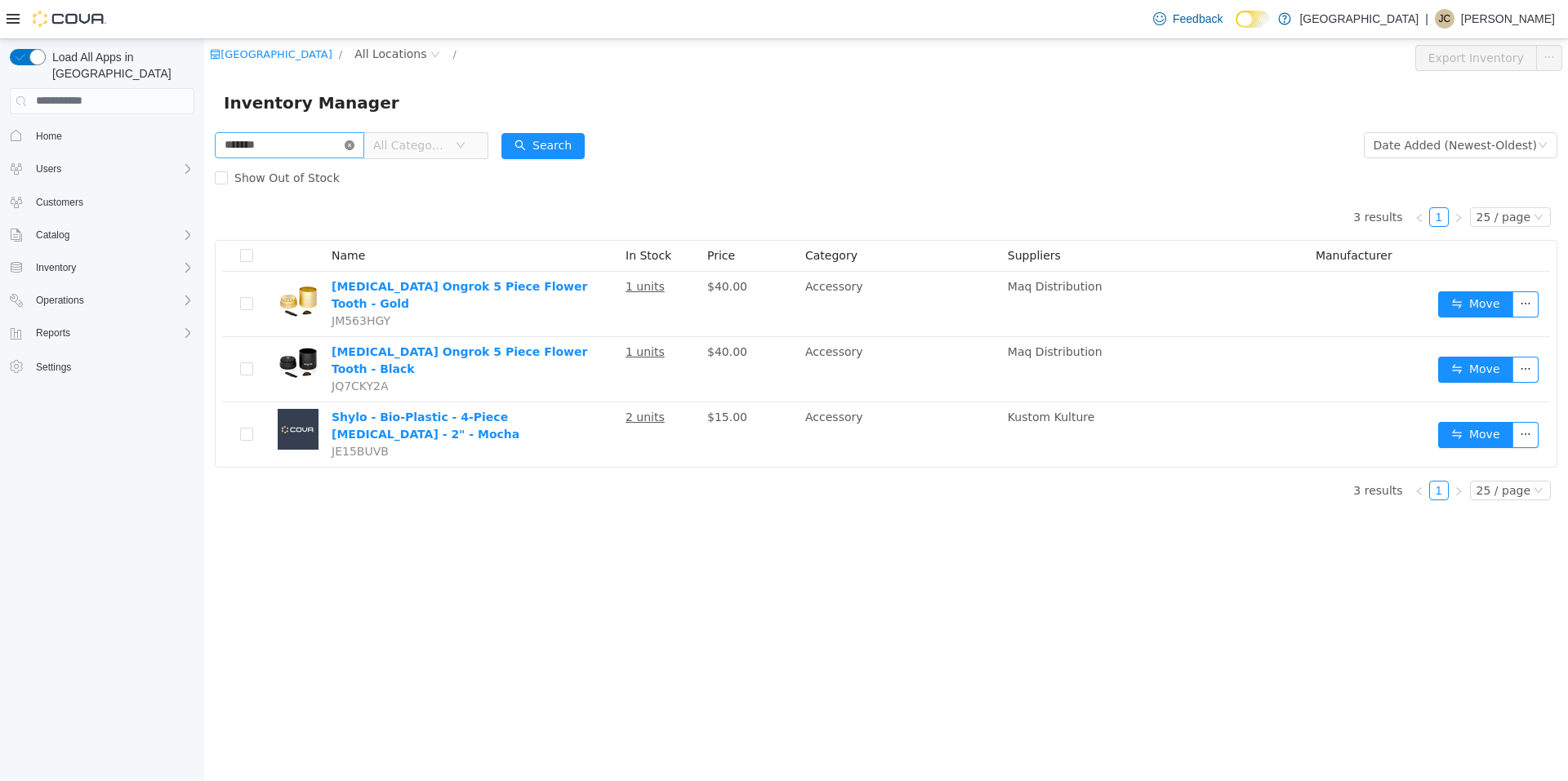
click at [355, 145] on icon "icon: close-circle" at bounding box center [350, 145] width 10 height 10
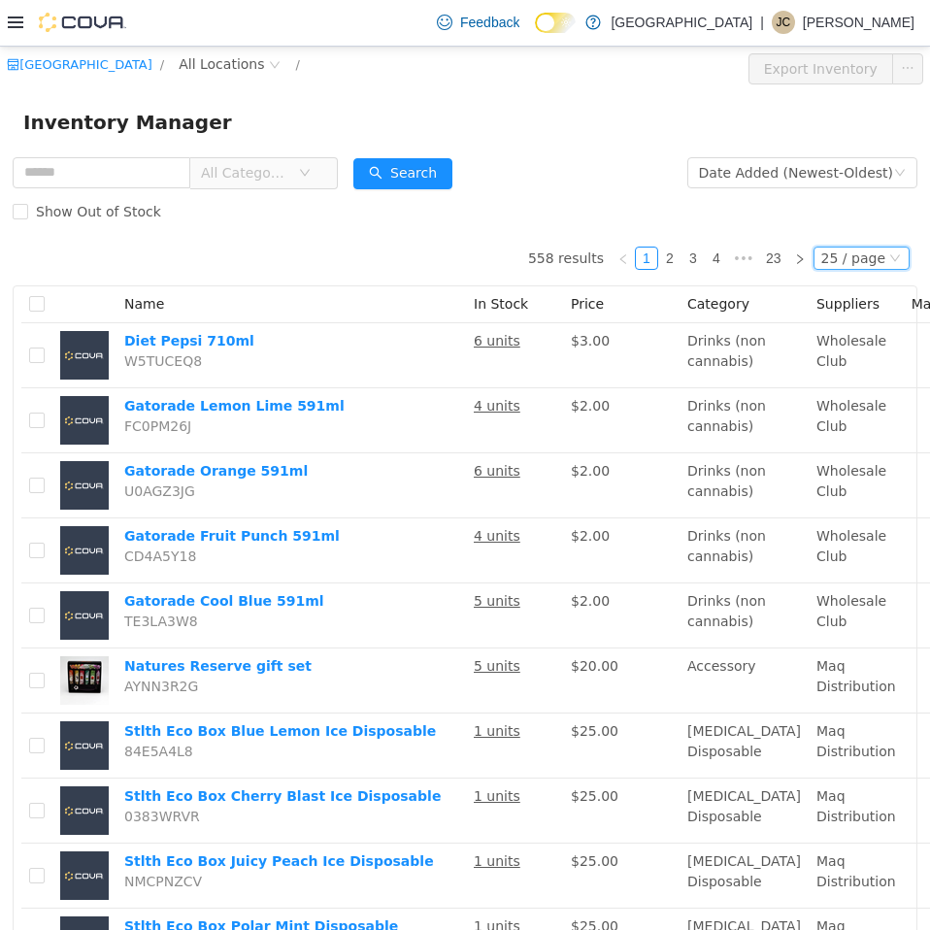
click at [838, 261] on div "25 / page" at bounding box center [854, 257] width 64 height 21
click at [860, 381] on li "50 / page" at bounding box center [853, 382] width 94 height 31
click at [286, 152] on div "All Categories" at bounding box center [175, 171] width 325 height 39
click at [289, 164] on span "All Categories" at bounding box center [245, 171] width 88 height 19
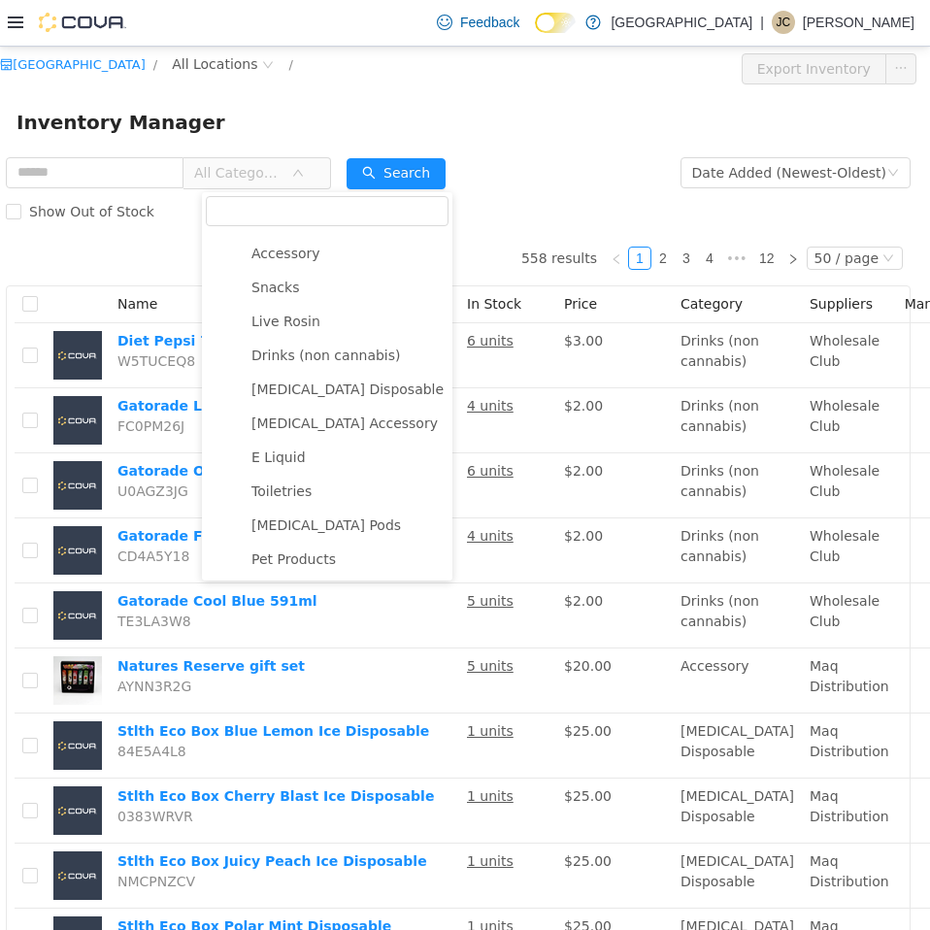
scroll to position [0, 12]
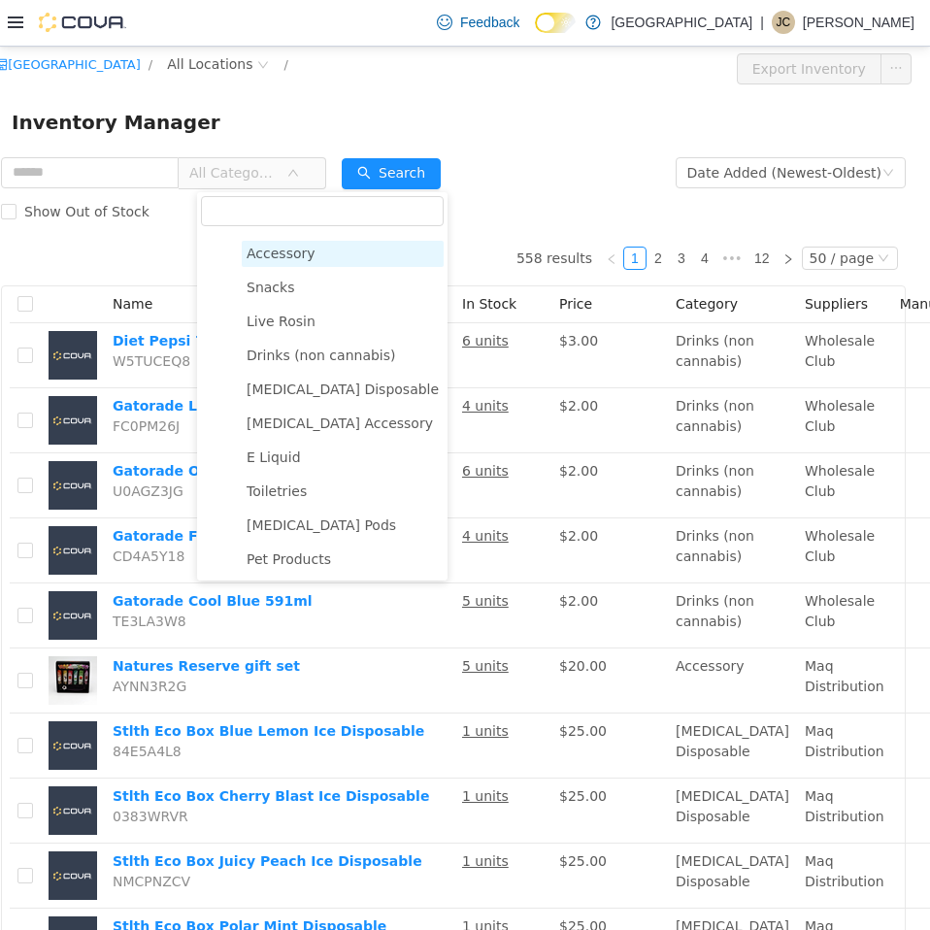
click at [260, 245] on span "Accessory" at bounding box center [281, 253] width 69 height 16
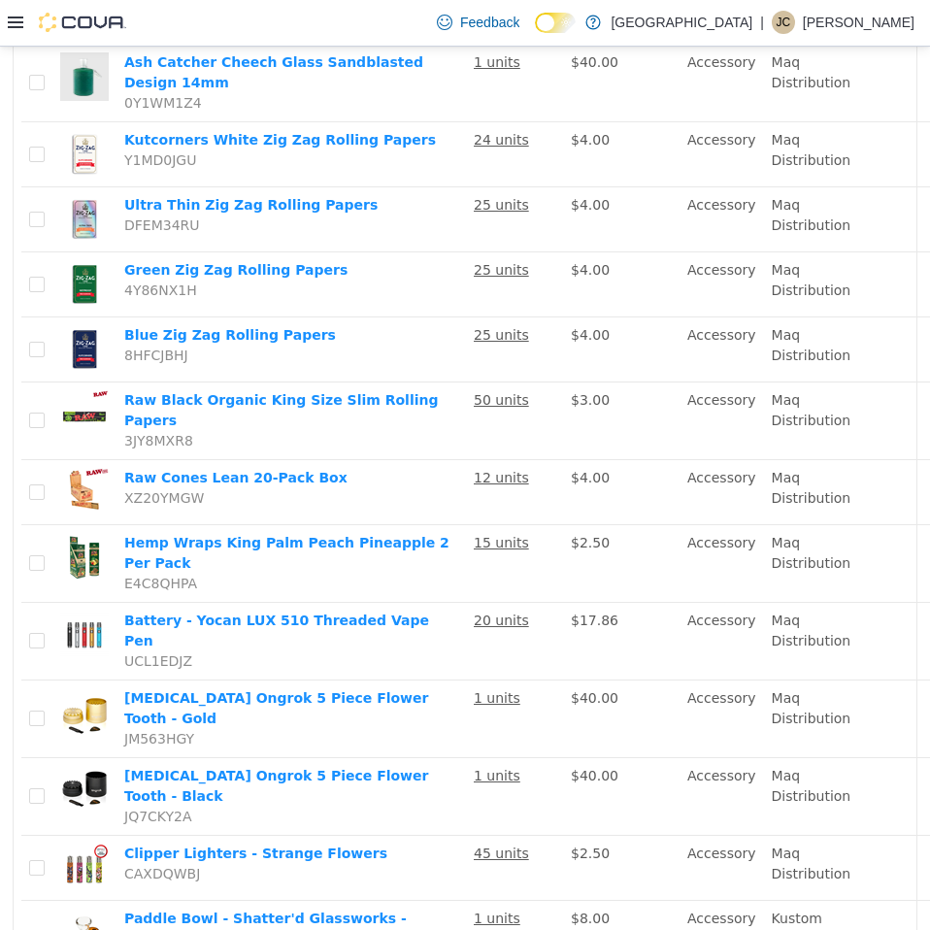
scroll to position [2805, 0]
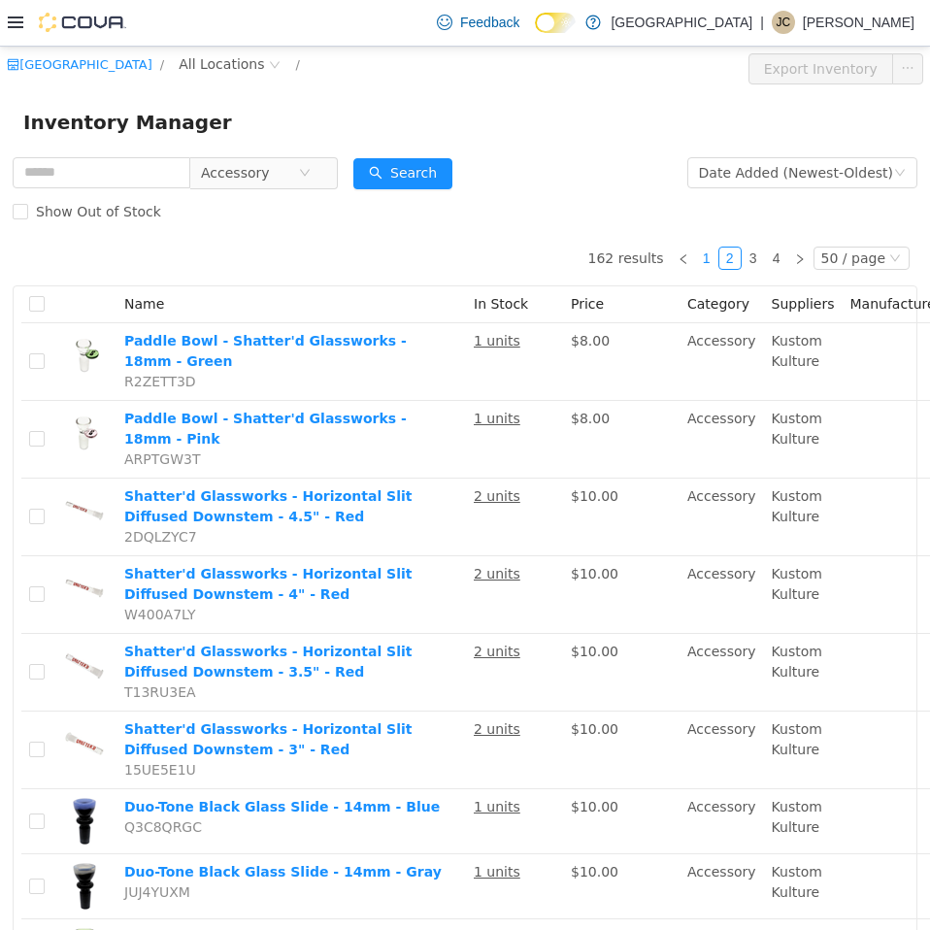
click at [700, 257] on link "1" at bounding box center [706, 257] width 21 height 21
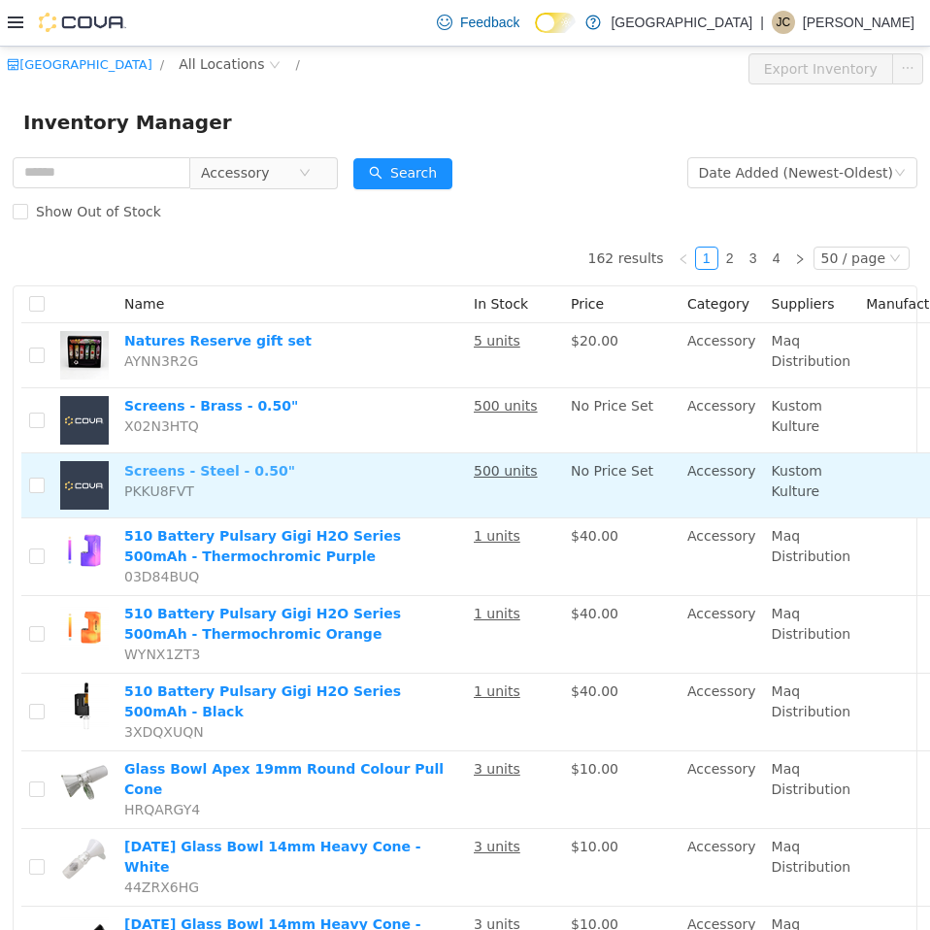
click at [219, 471] on link "Screens - Steel - 0.50"" at bounding box center [209, 470] width 171 height 16
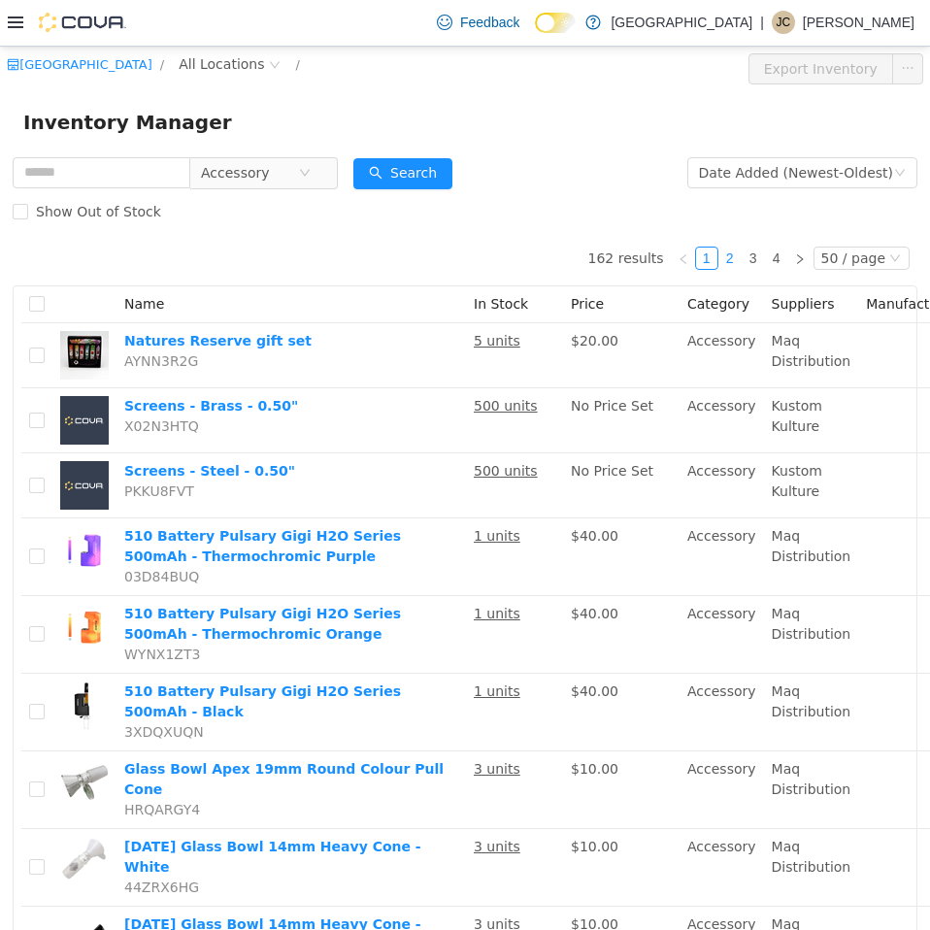
click at [725, 254] on link "2" at bounding box center [730, 257] width 21 height 21
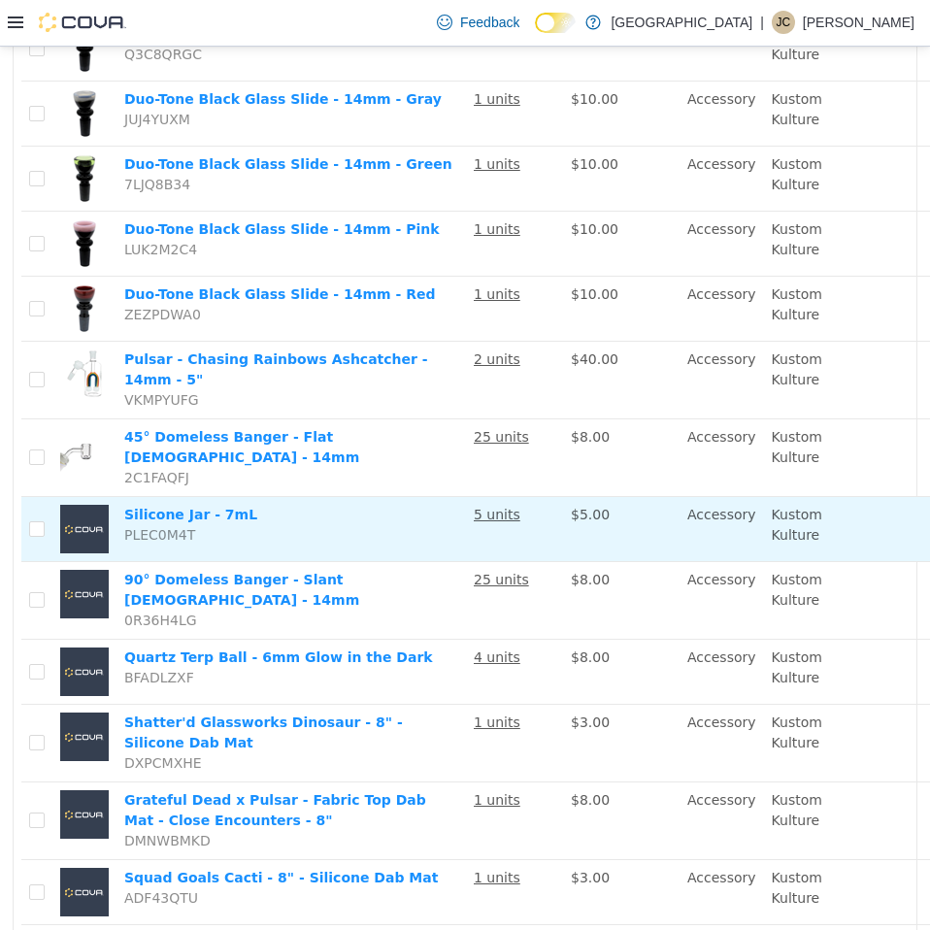
scroll to position [777, 0]
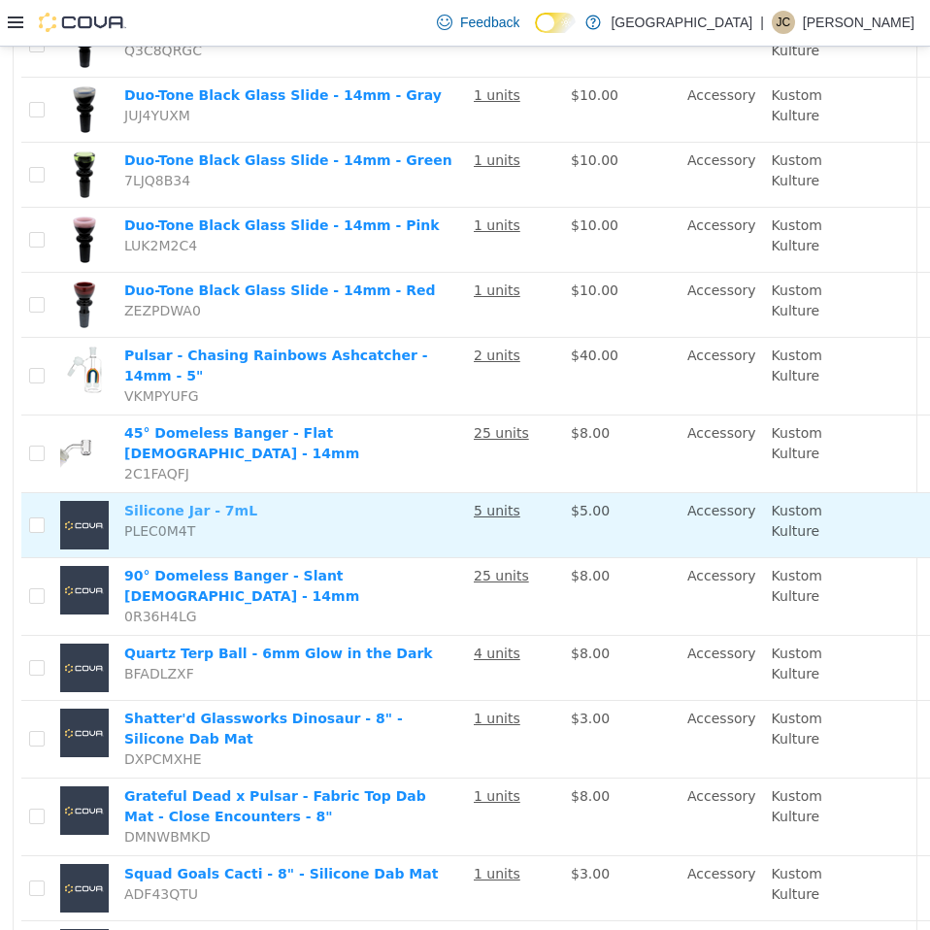
click at [212, 502] on link "Silicone Jar - 7mL" at bounding box center [190, 510] width 133 height 16
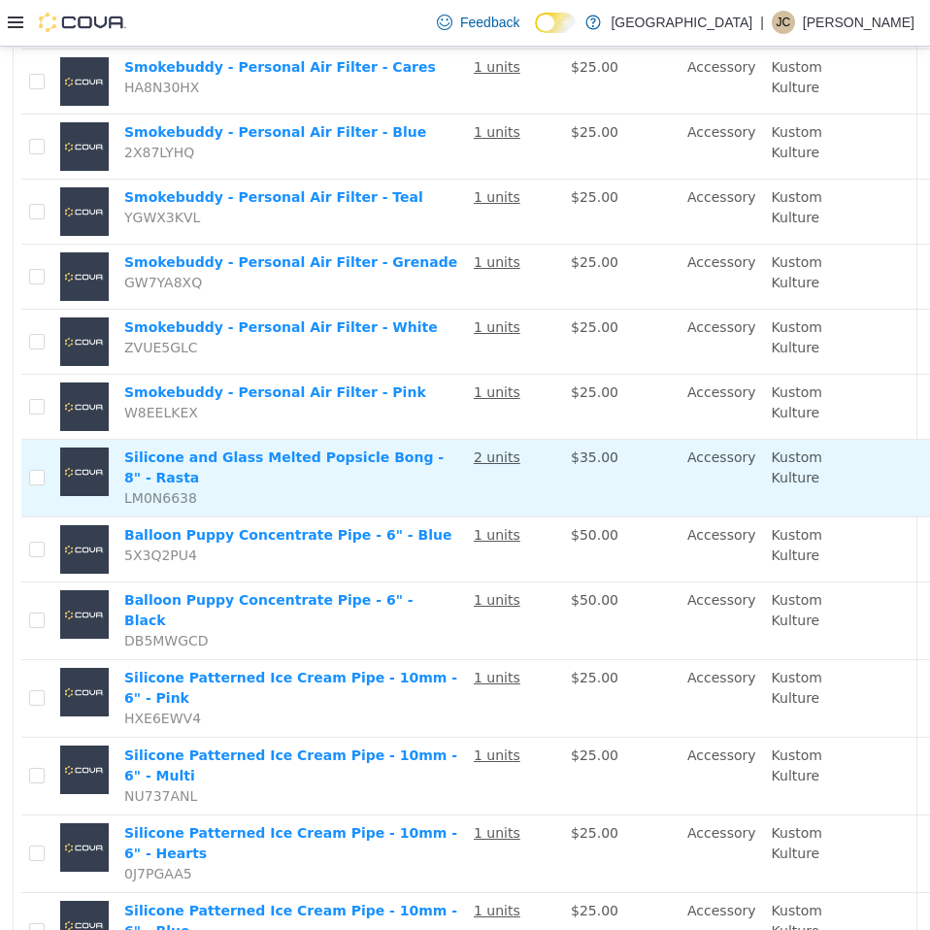
scroll to position [2805, 0]
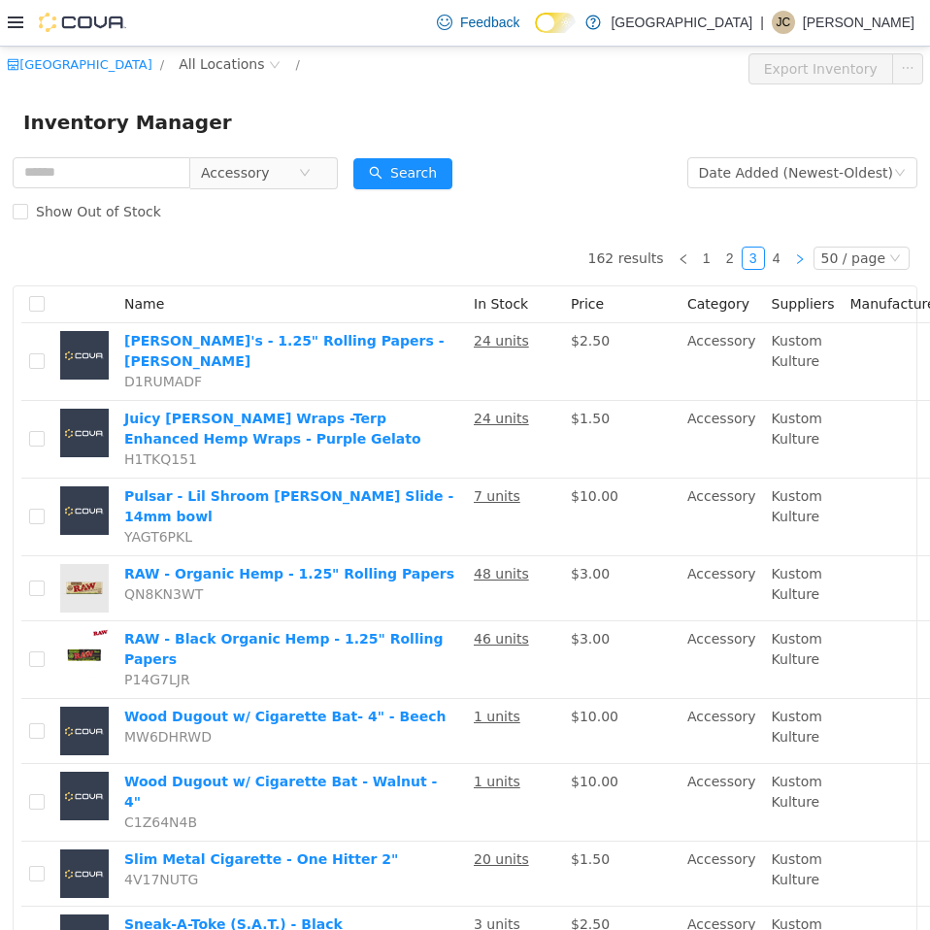
click at [789, 259] on link at bounding box center [800, 257] width 23 height 23
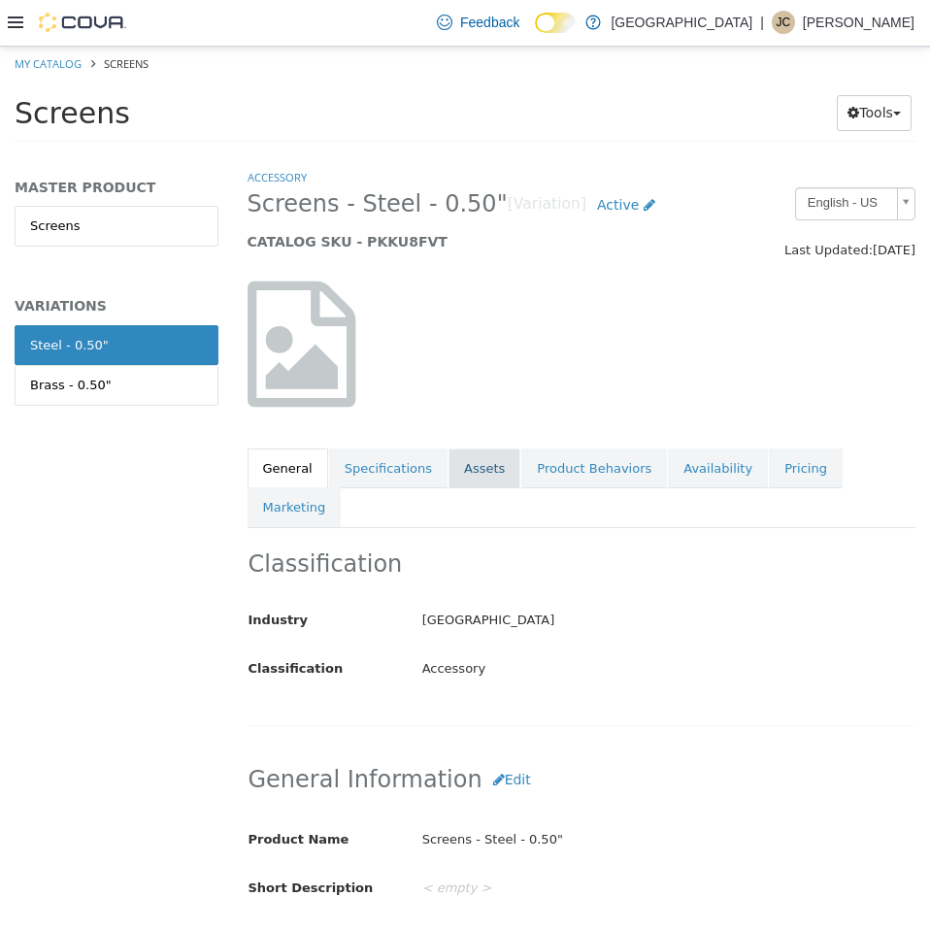
click at [470, 478] on link "Assets" at bounding box center [485, 468] width 72 height 41
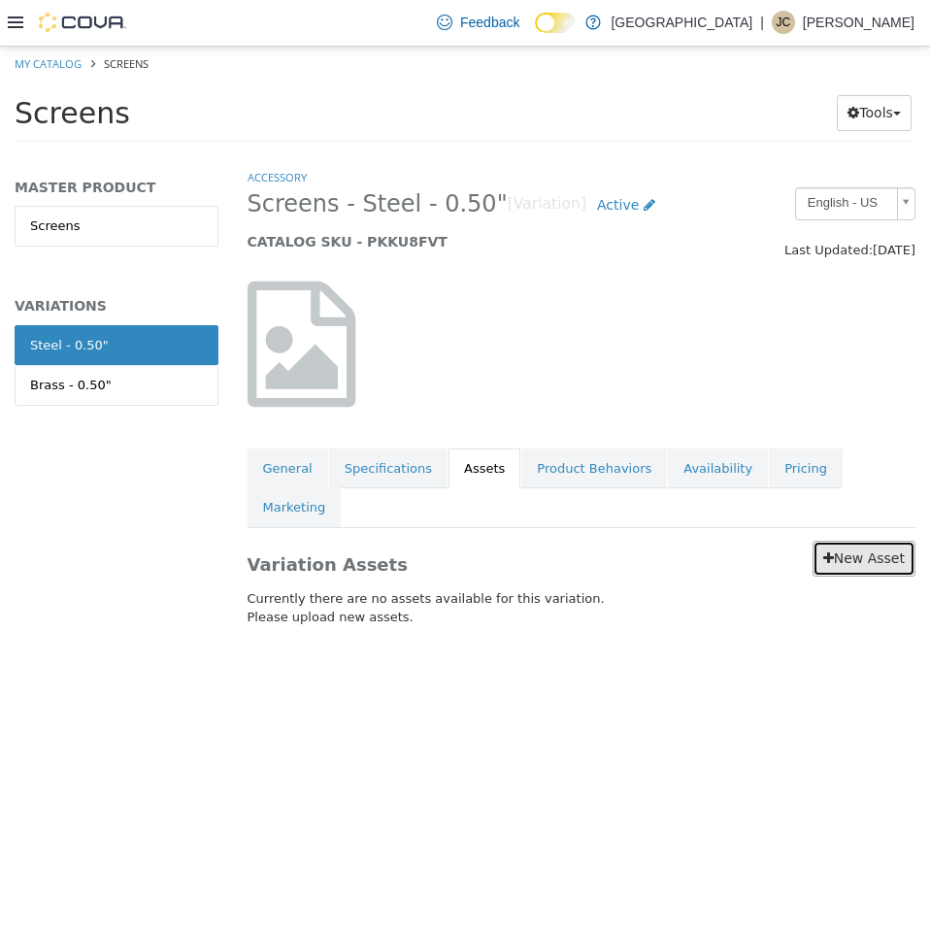
click at [864, 540] on link "New Asset" at bounding box center [864, 558] width 103 height 36
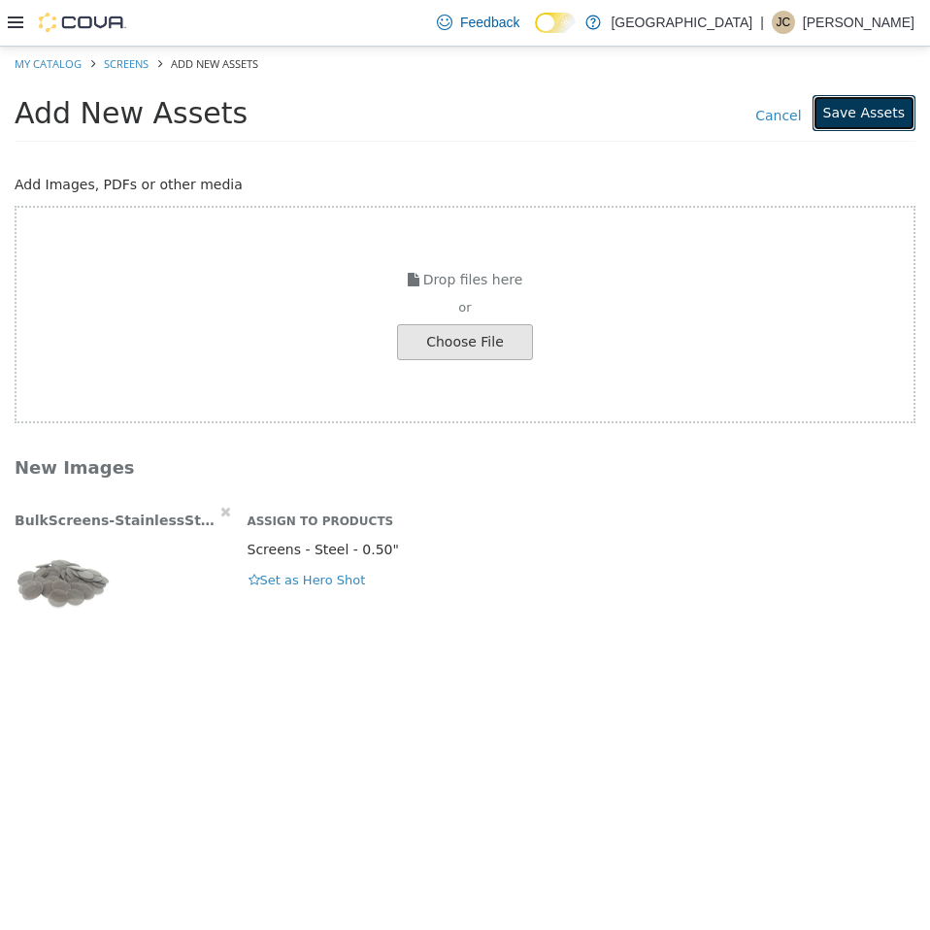
click at [856, 122] on button "Save Assets" at bounding box center [864, 112] width 103 height 36
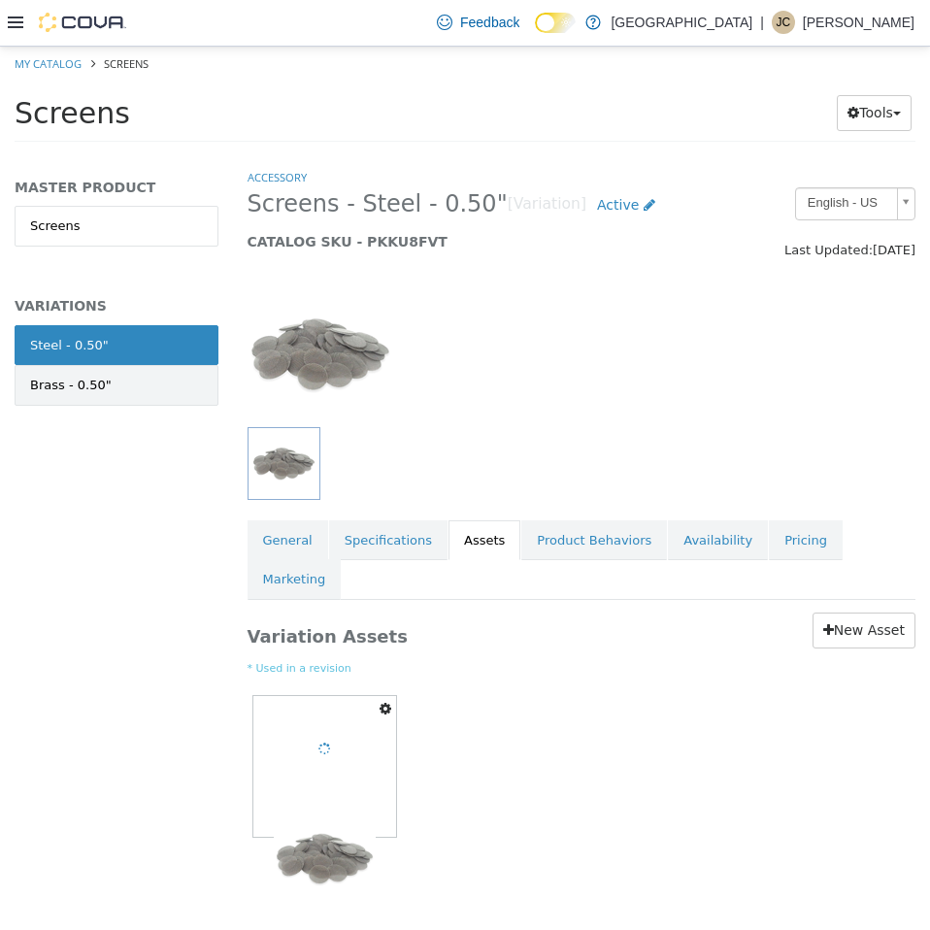
click at [196, 400] on link "Brass - 0.50"" at bounding box center [117, 384] width 204 height 41
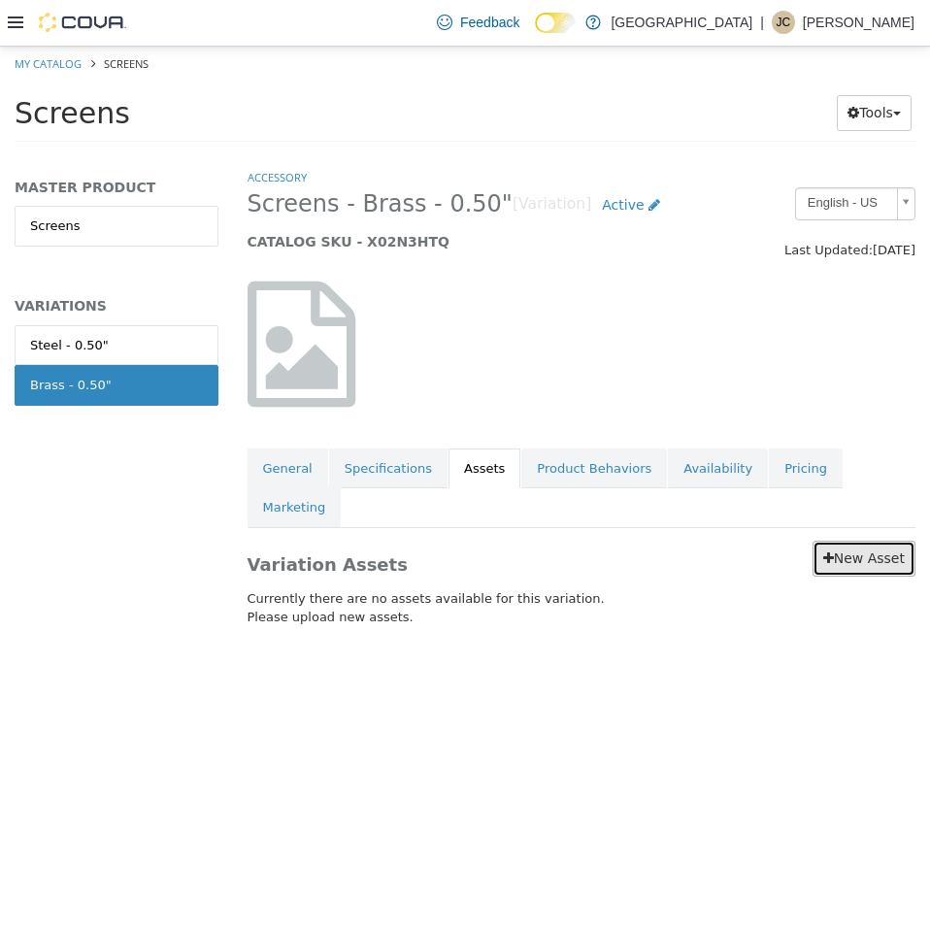
click at [858, 540] on link "New Asset" at bounding box center [864, 558] width 103 height 36
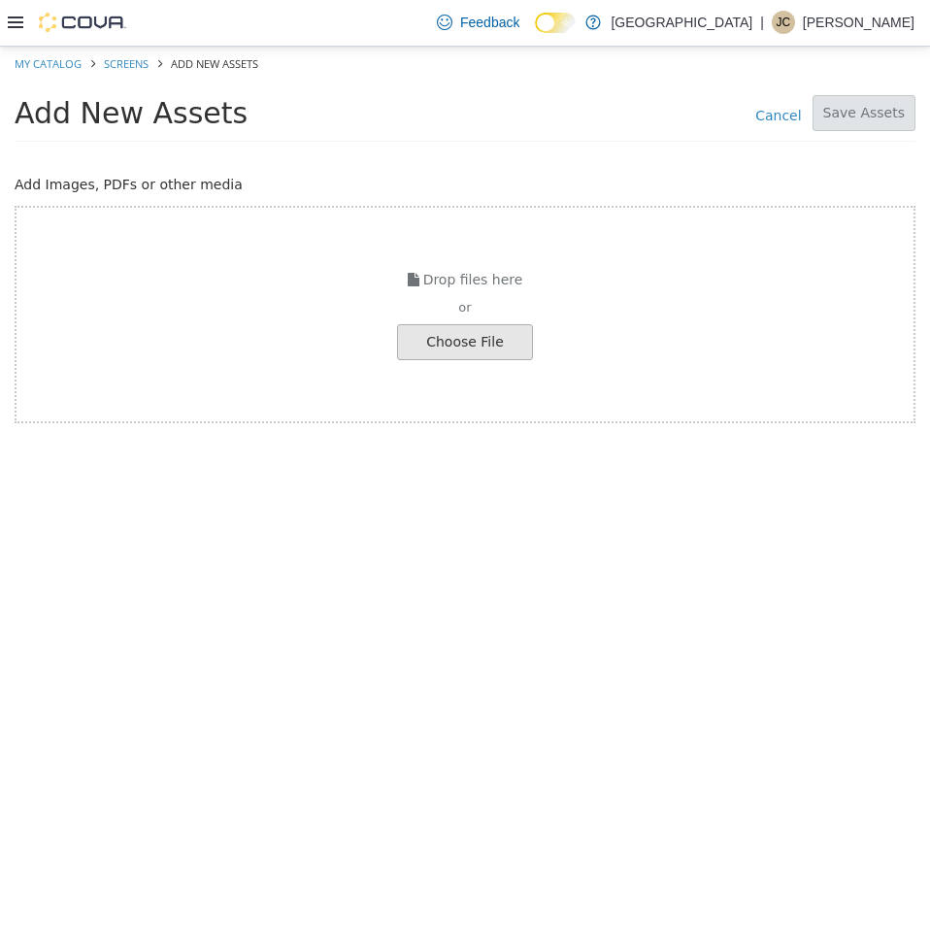
click at [795, 115] on link "Cancel" at bounding box center [778, 111] width 67 height 29
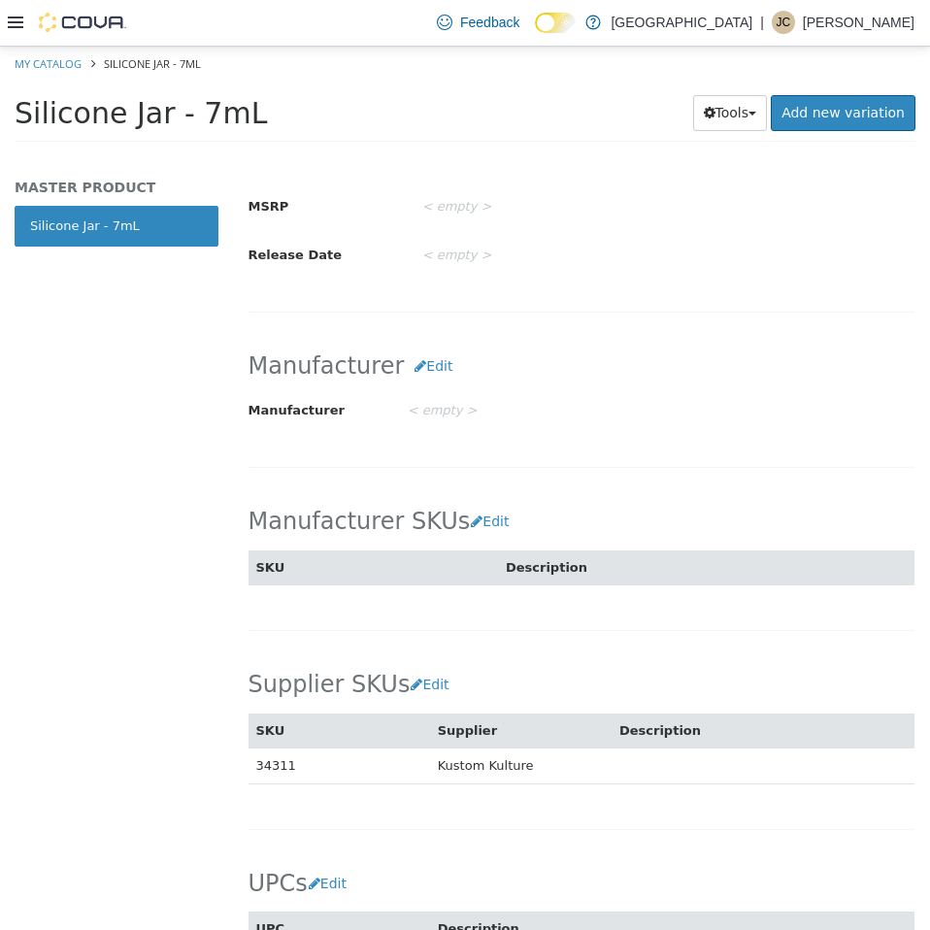
scroll to position [874, 0]
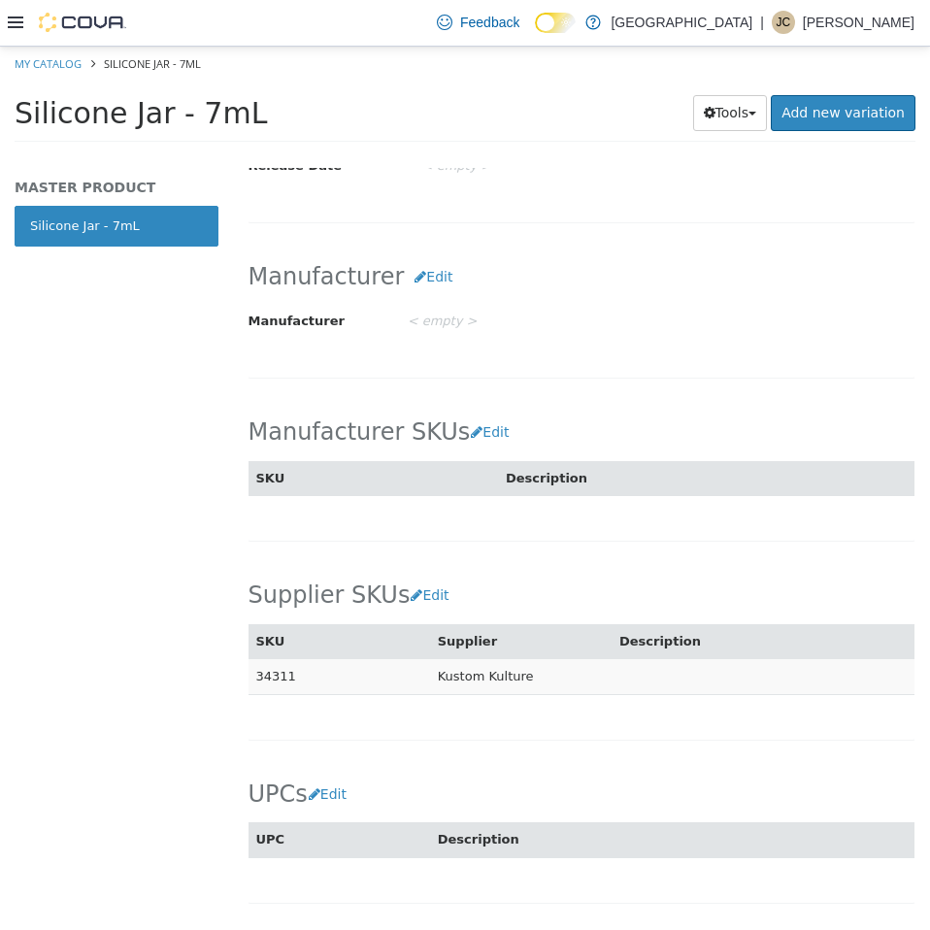
click at [279, 658] on td "34311" at bounding box center [340, 676] width 182 height 36
copy td "34311"
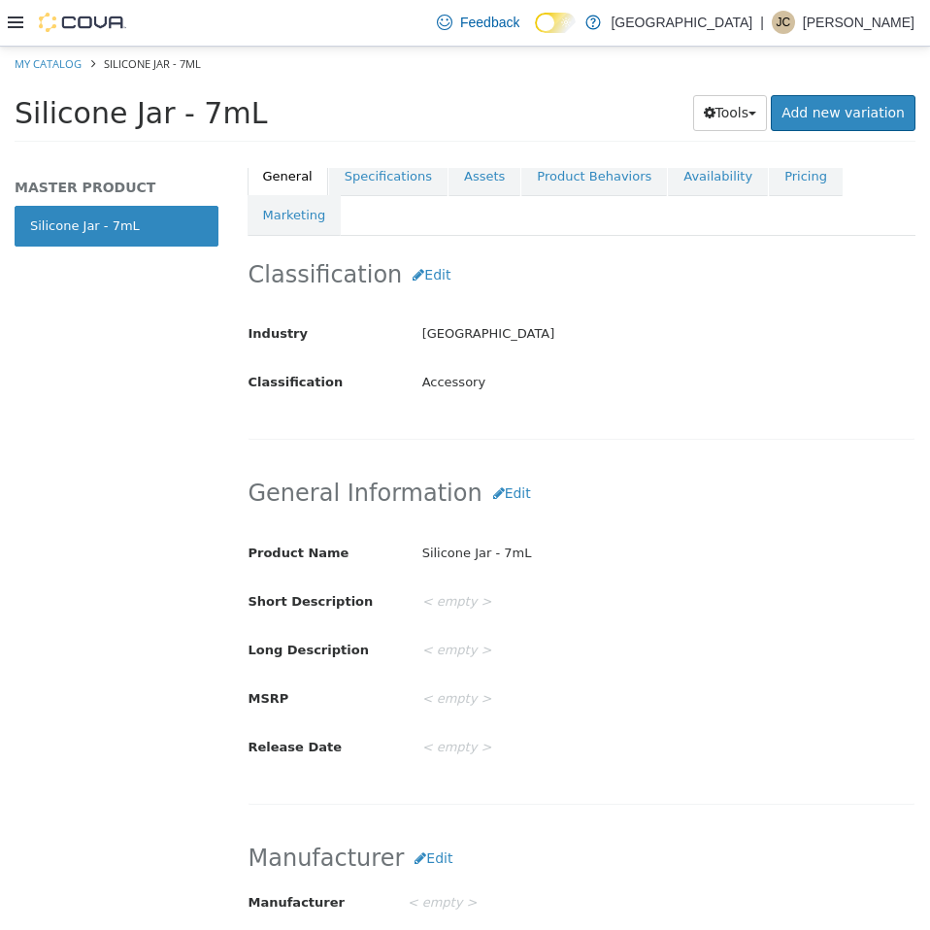
scroll to position [291, 0]
click at [452, 187] on link "Assets" at bounding box center [485, 176] width 72 height 41
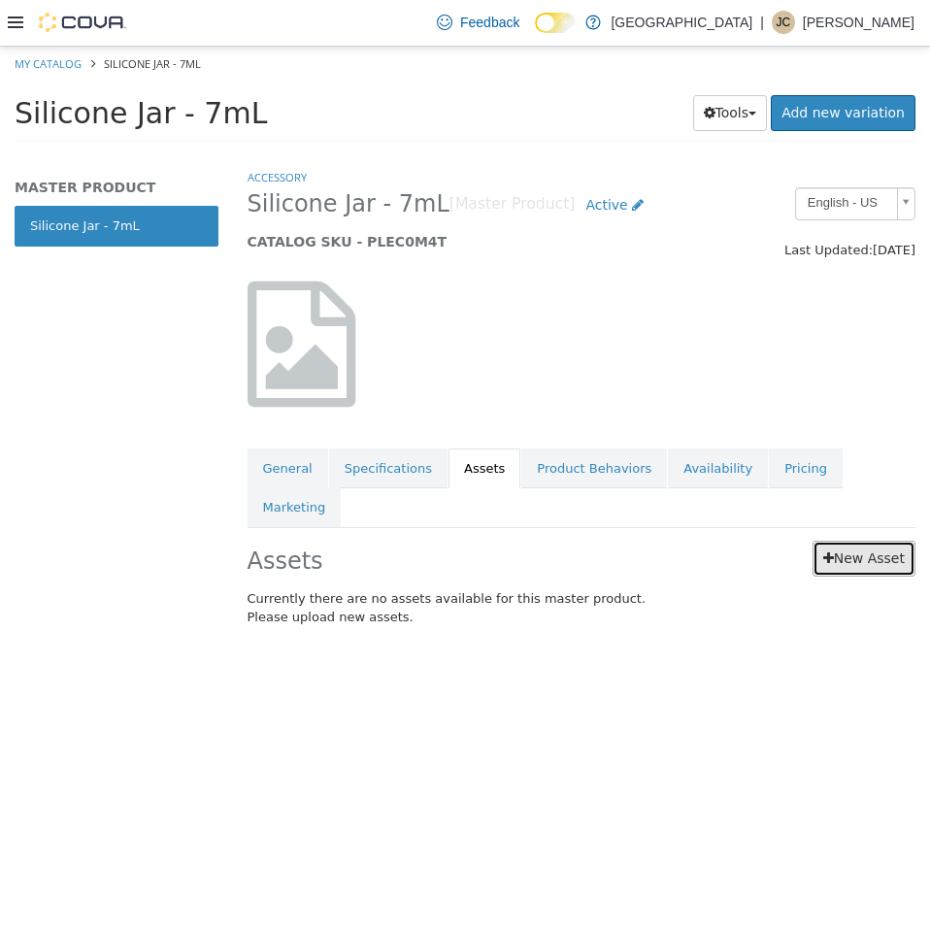
click at [847, 540] on link "New Asset" at bounding box center [864, 558] width 103 height 36
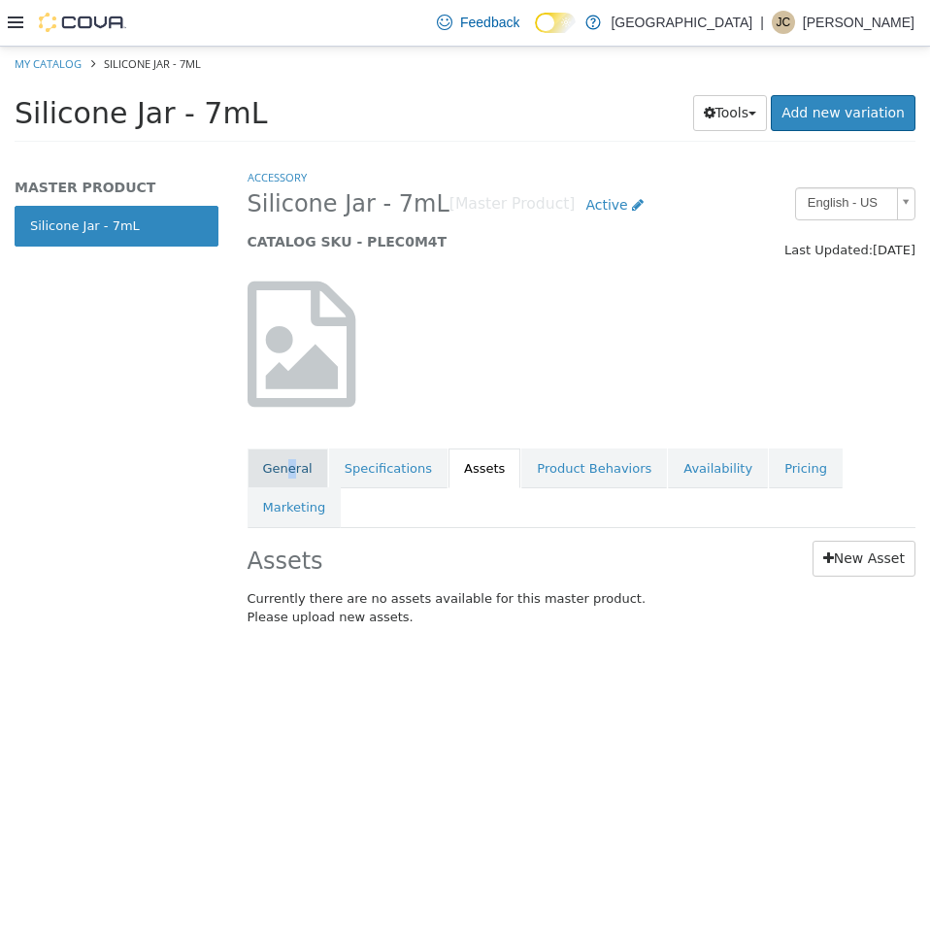
click at [288, 466] on link "General" at bounding box center [288, 468] width 81 height 41
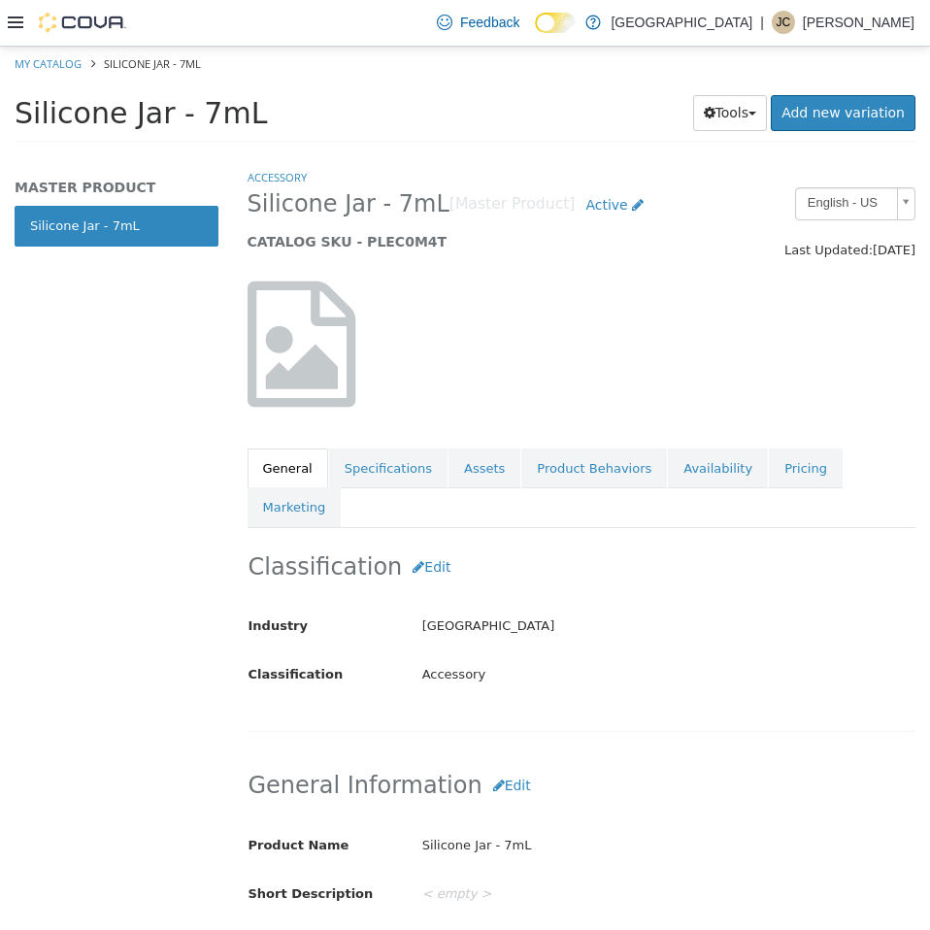
scroll to position [583, 0]
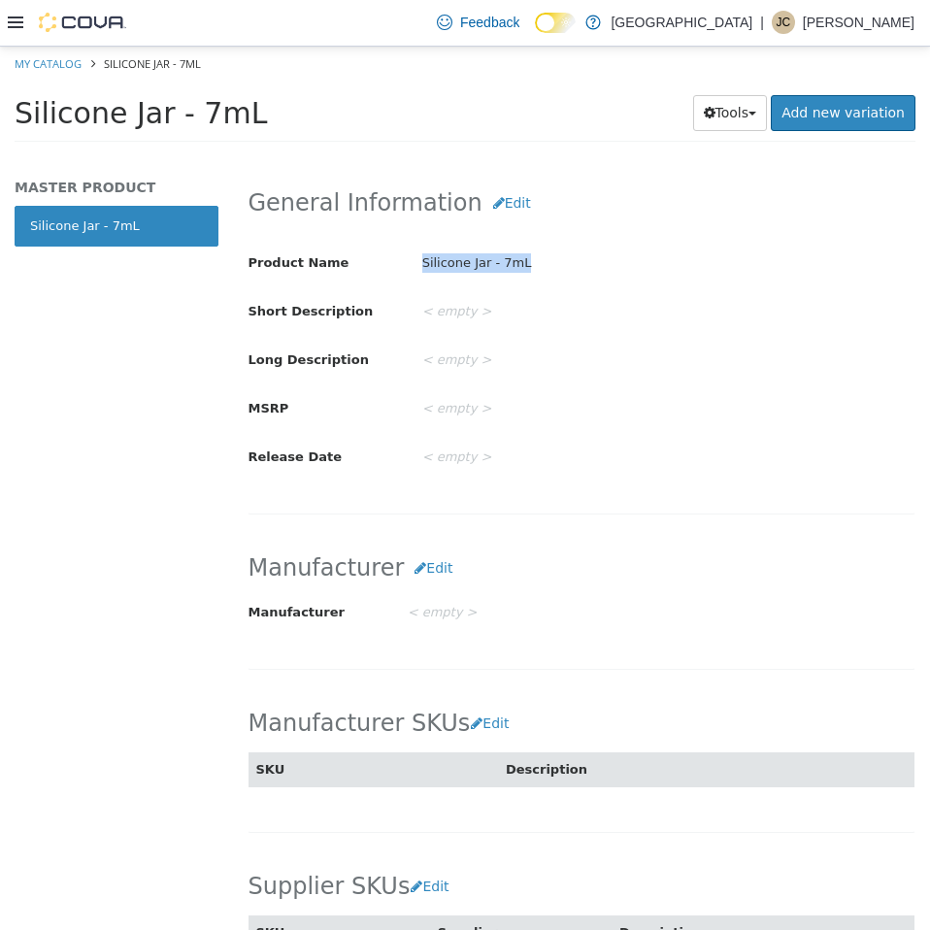
drag, startPoint x: 419, startPoint y: 230, endPoint x: 516, endPoint y: 228, distance: 97.1
click at [516, 246] on div "Silicone Jar - 7mL" at bounding box center [669, 263] width 522 height 34
copy div "Silicone Jar - 7mL"
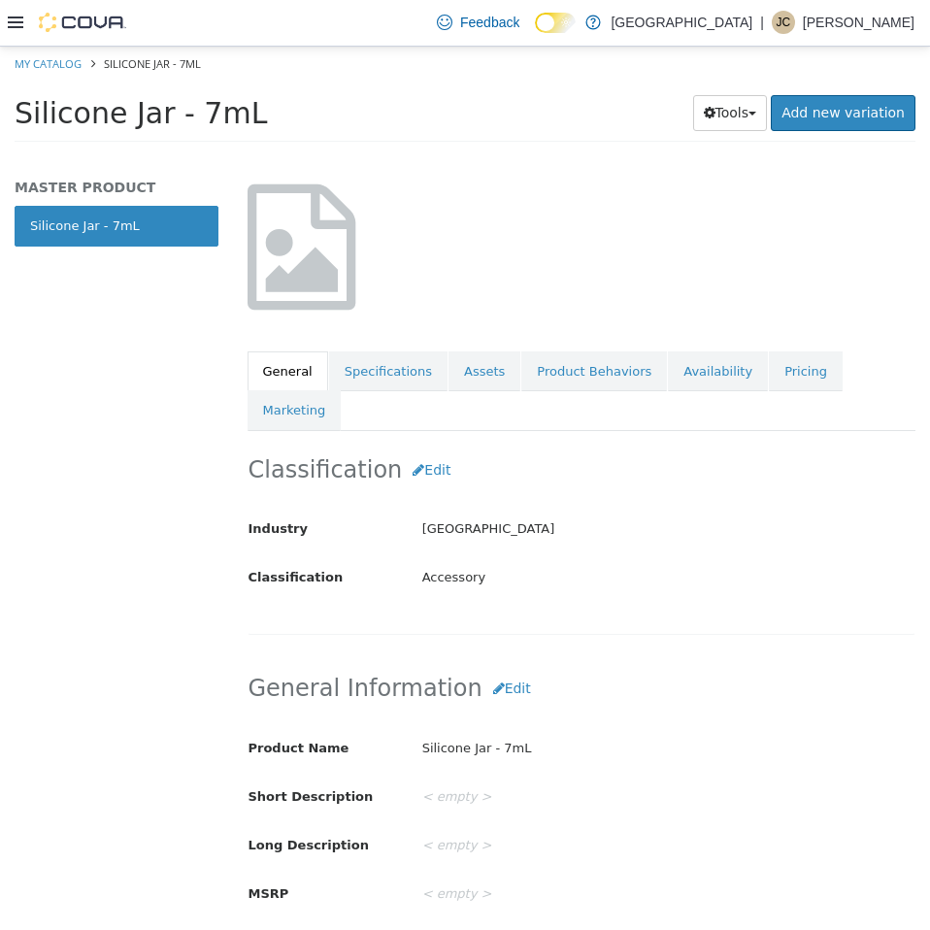
click at [464, 389] on link "Assets" at bounding box center [485, 371] width 72 height 41
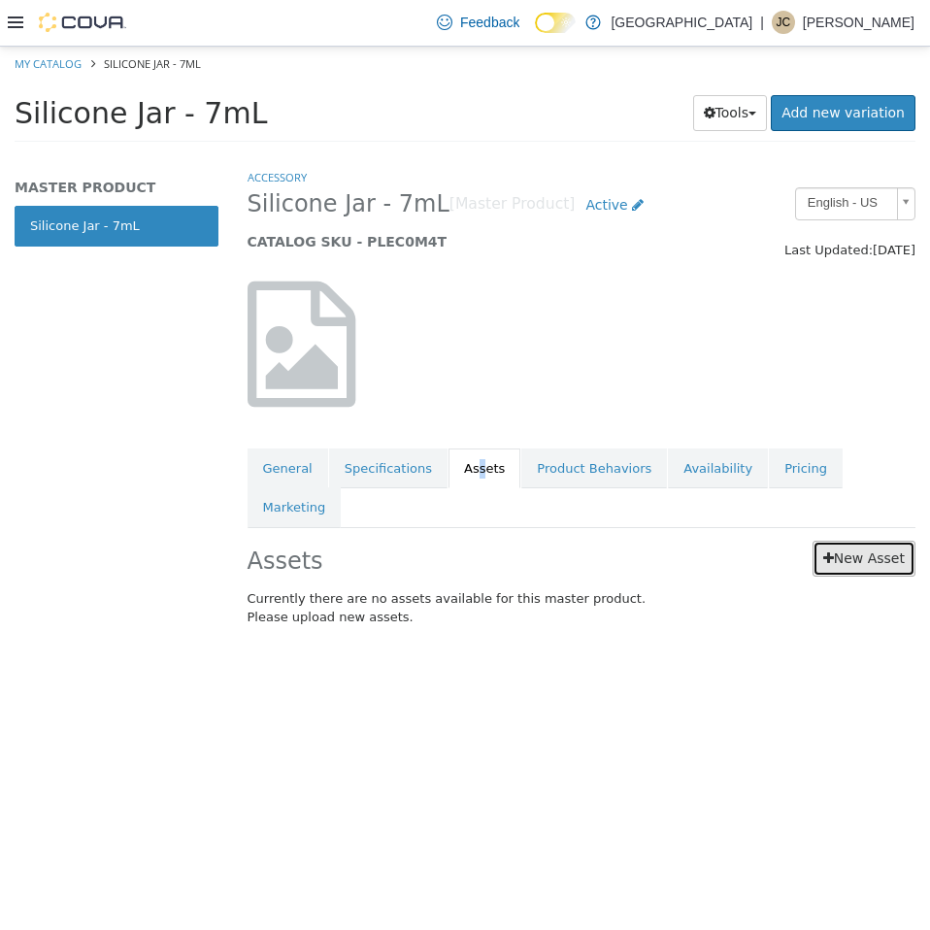
click at [829, 551] on icon at bounding box center [829, 558] width 11 height 14
